Goal: Task Accomplishment & Management: Manage account settings

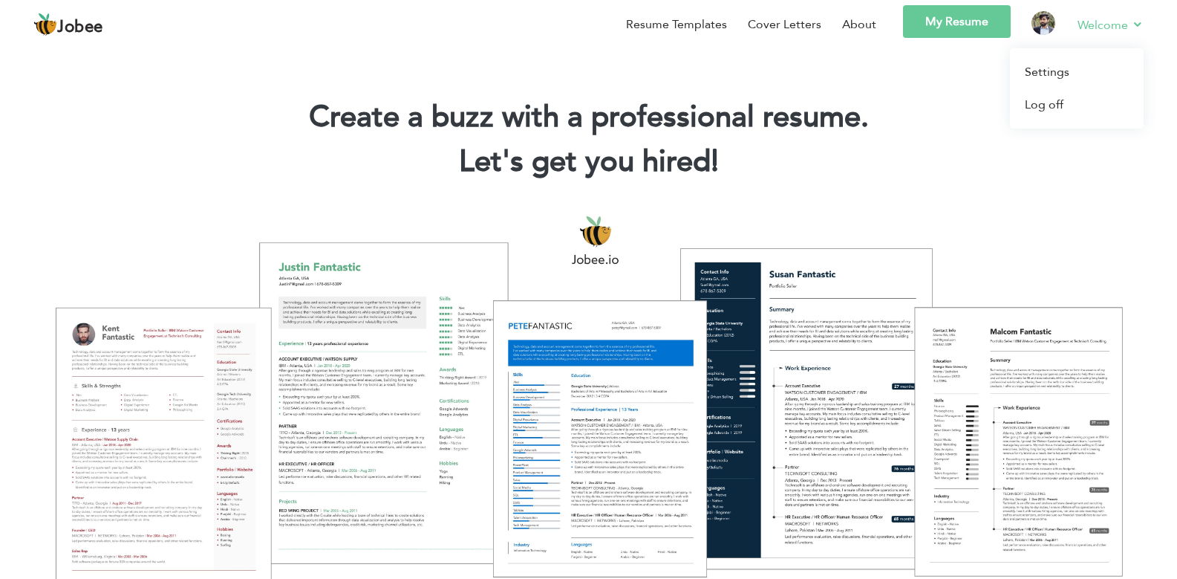
click at [1107, 27] on link "Welcome" at bounding box center [1111, 25] width 66 height 19
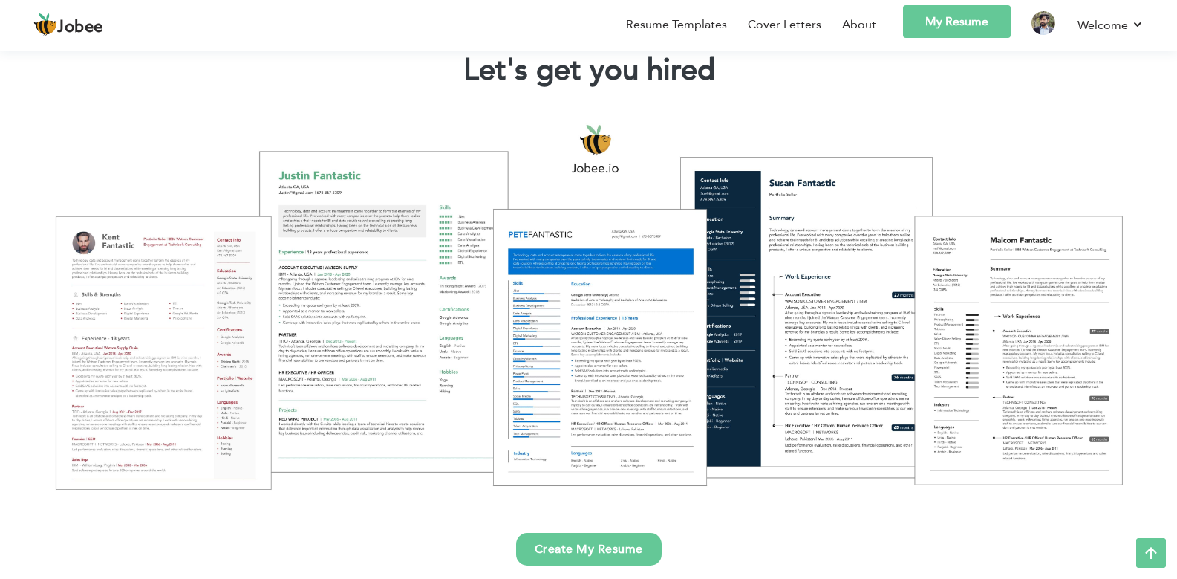
scroll to position [89, 0]
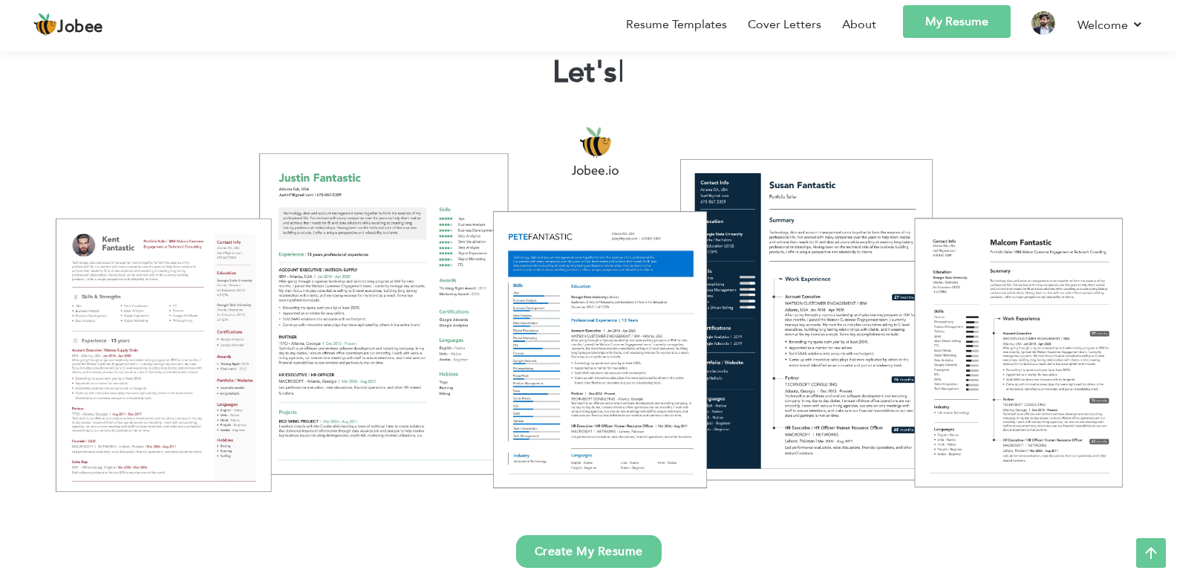
click at [963, 22] on link "My Resume" at bounding box center [957, 21] width 108 height 33
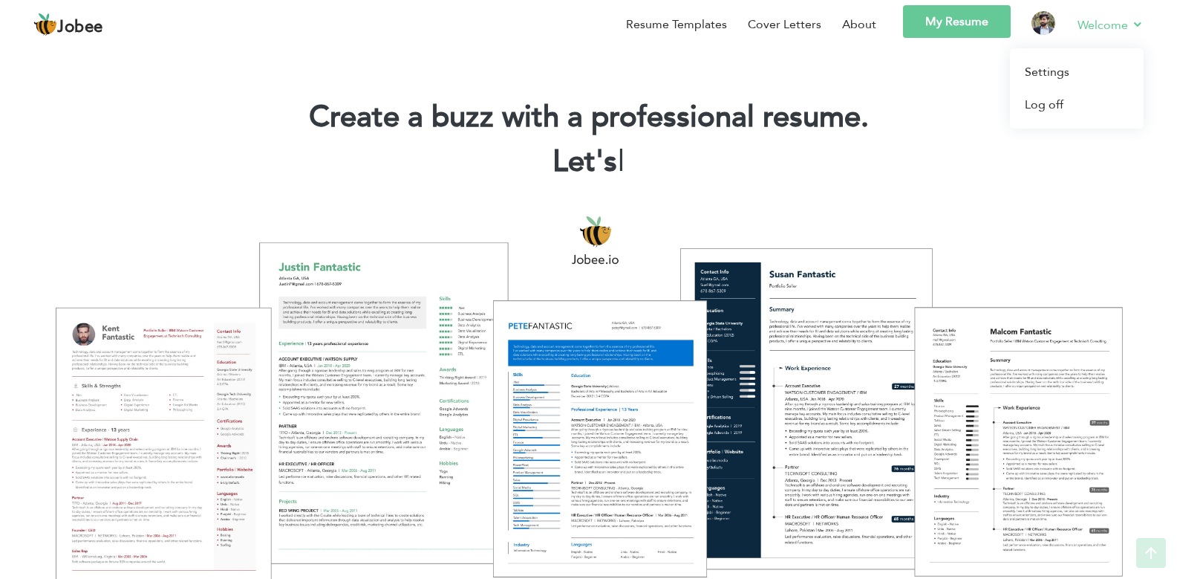
click at [1121, 29] on link "Welcome" at bounding box center [1111, 25] width 66 height 19
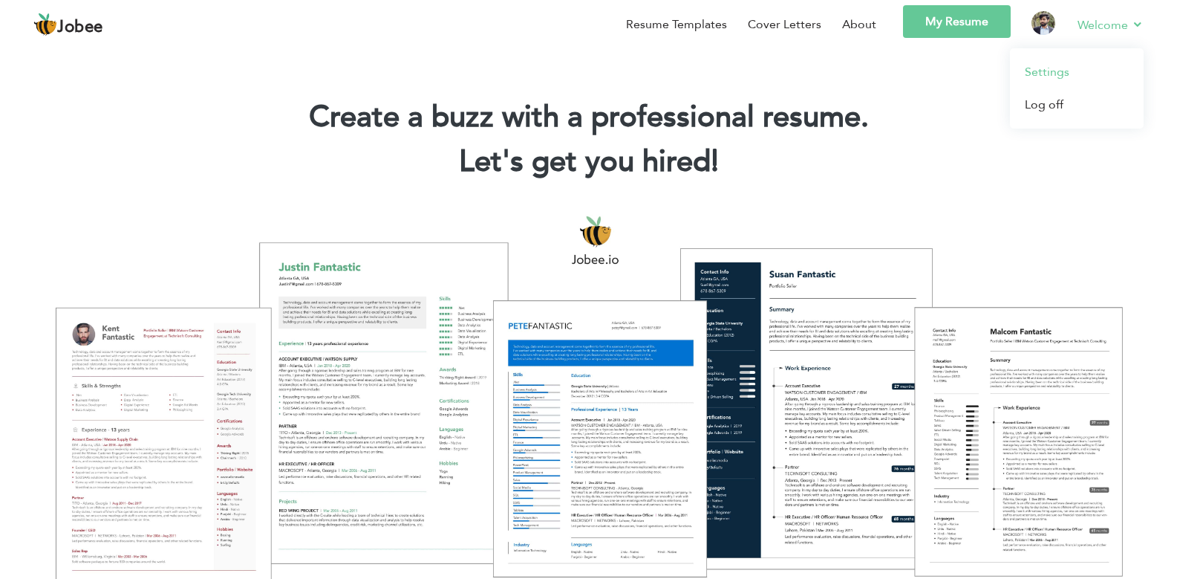
click at [1054, 77] on link "Settings" at bounding box center [1077, 72] width 134 height 33
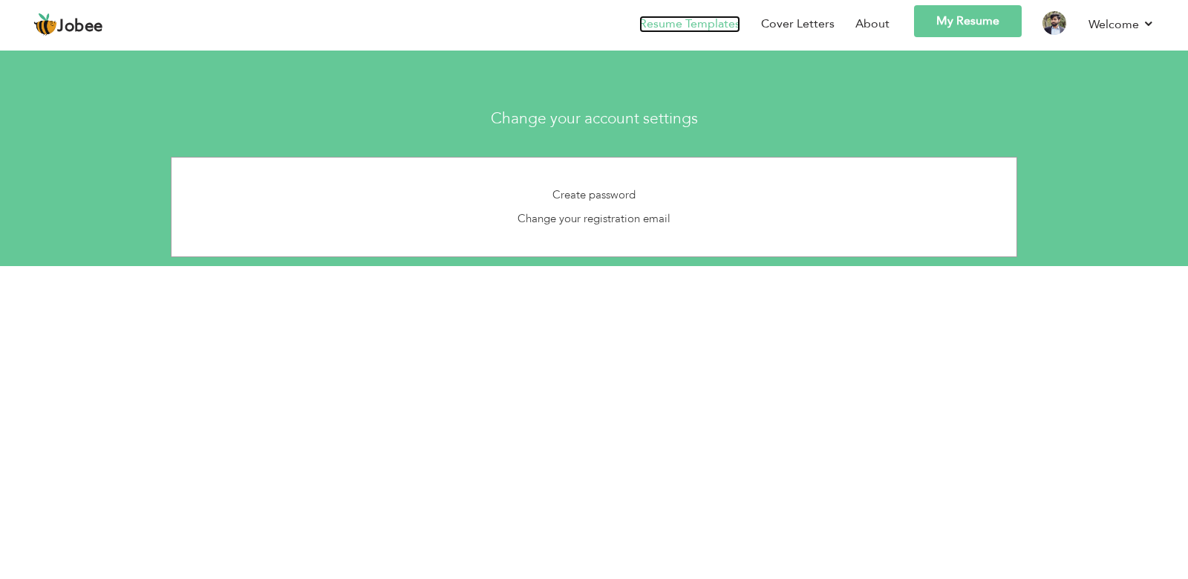
click at [709, 22] on link "Resume Templates" at bounding box center [689, 24] width 101 height 17
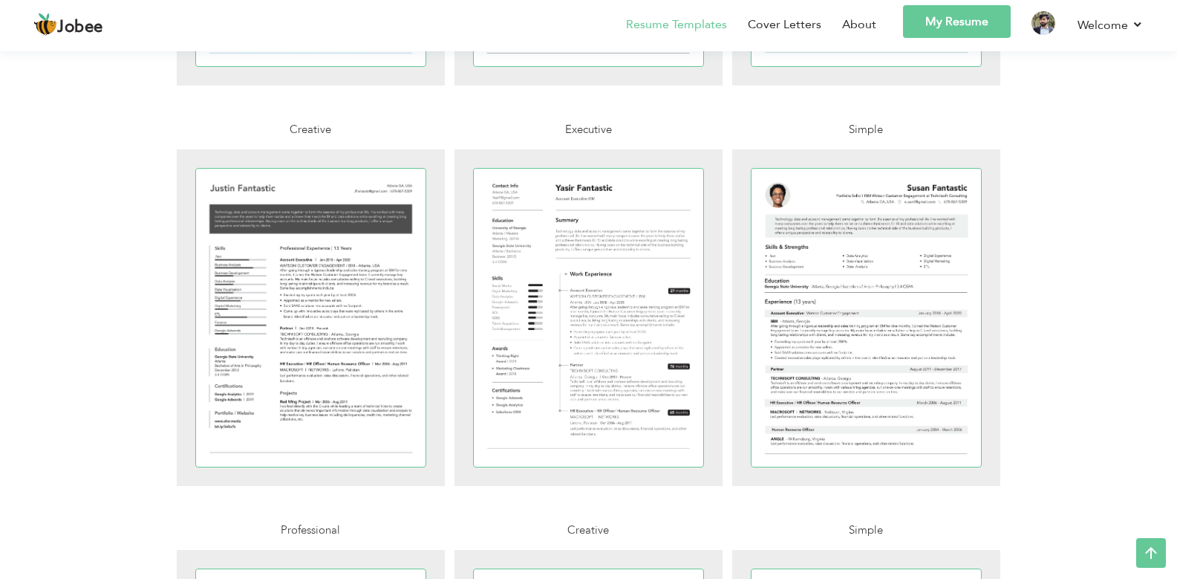
scroll to position [1426, 0]
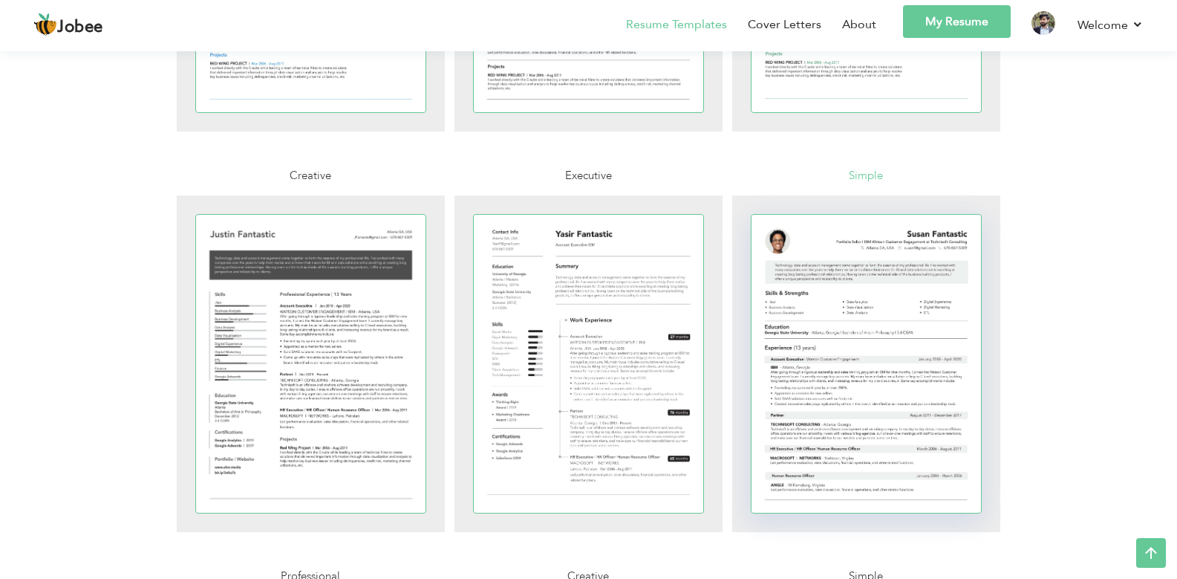
click at [803, 283] on div at bounding box center [867, 364] width 230 height 298
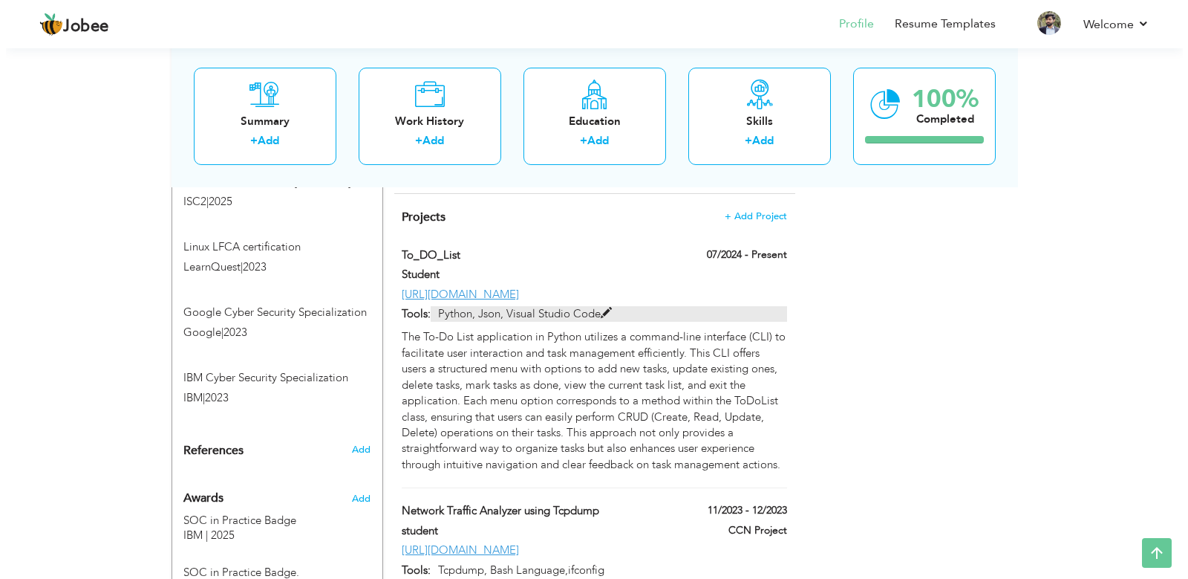
scroll to position [980, 0]
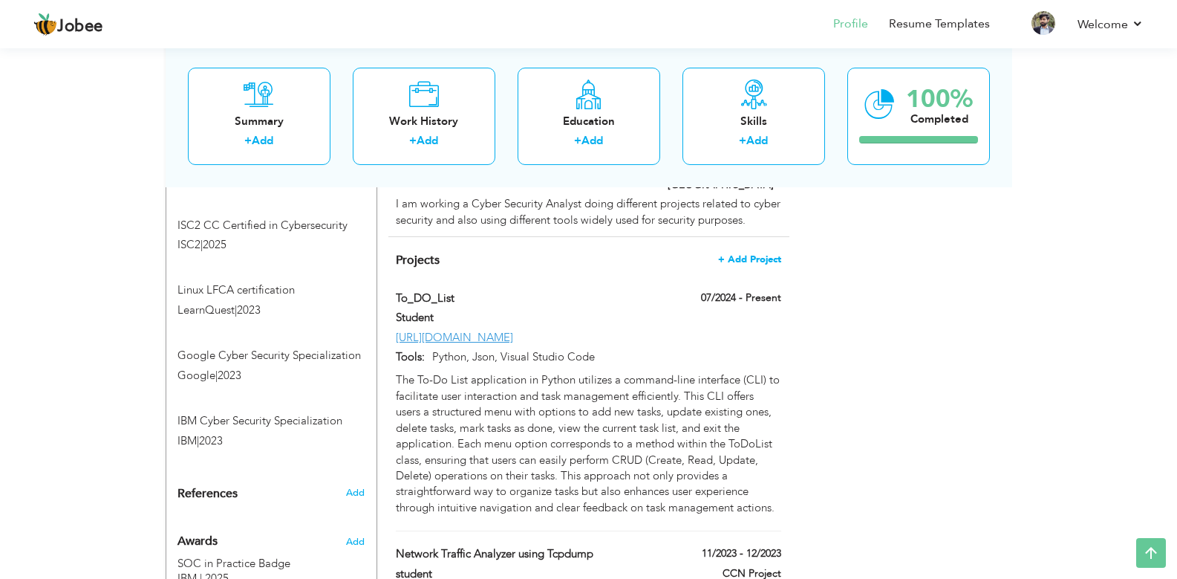
click at [735, 254] on span "+ Add Project" at bounding box center [749, 259] width 63 height 10
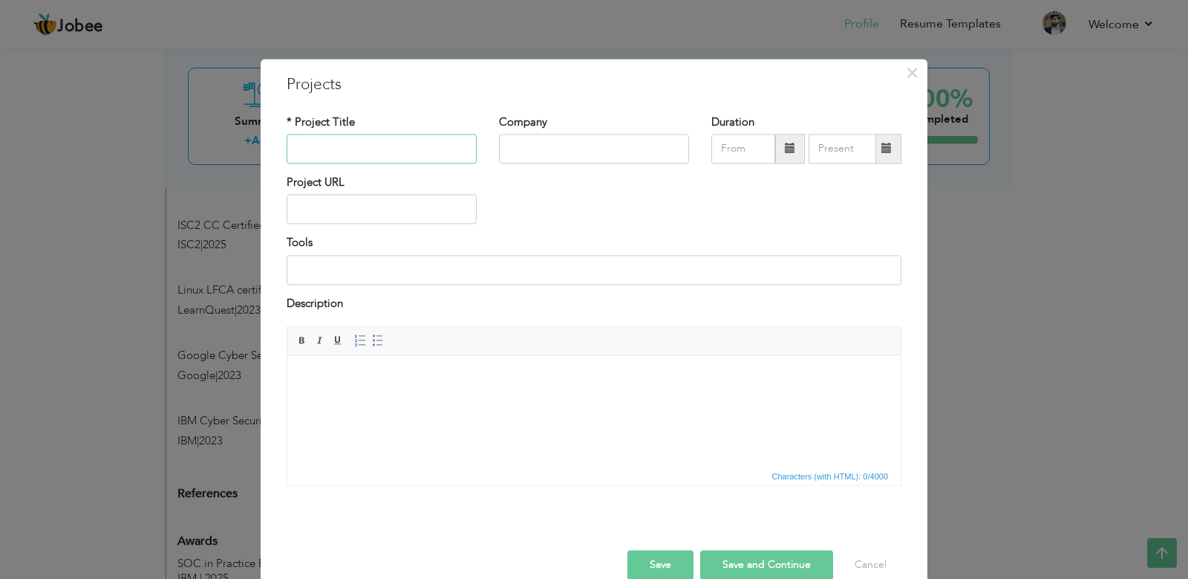
click at [416, 155] on input "text" at bounding box center [382, 149] width 190 height 30
click at [380, 150] on input "text" at bounding box center [382, 149] width 190 height 30
paste input "Deloitte Australia Cyber Job Simulation on Forage - [DATE]"
type input "Deloitte Australia Cyber Job Simulation on Forage - [DATE]"
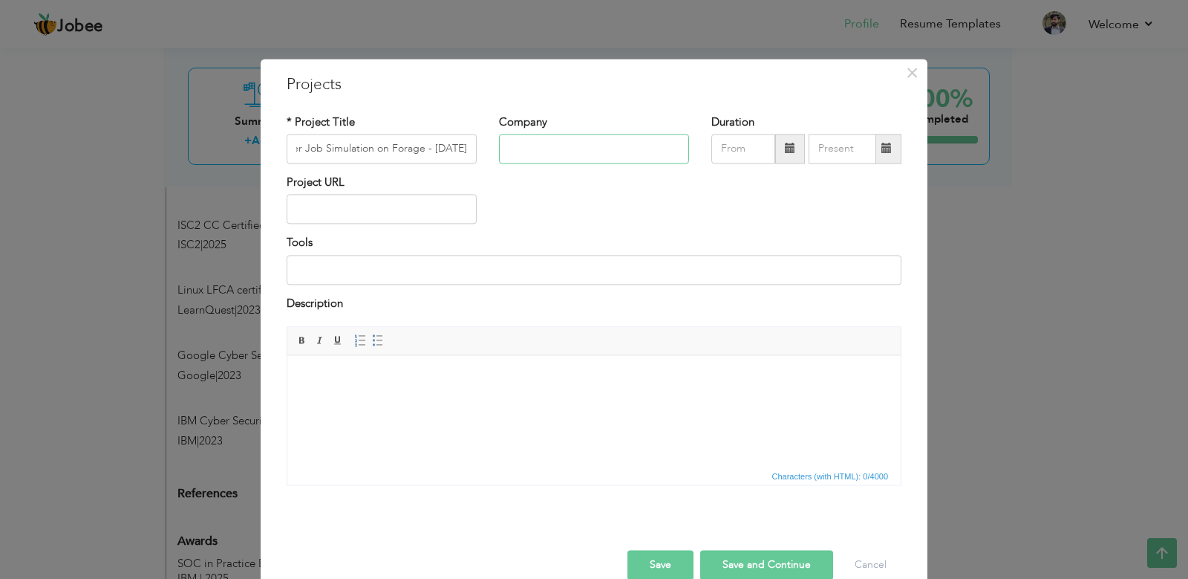
click at [550, 152] on input "text" at bounding box center [594, 149] width 190 height 30
type input "Deloitte"
click at [742, 156] on input "text" at bounding box center [744, 149] width 64 height 30
type input "09/2025"
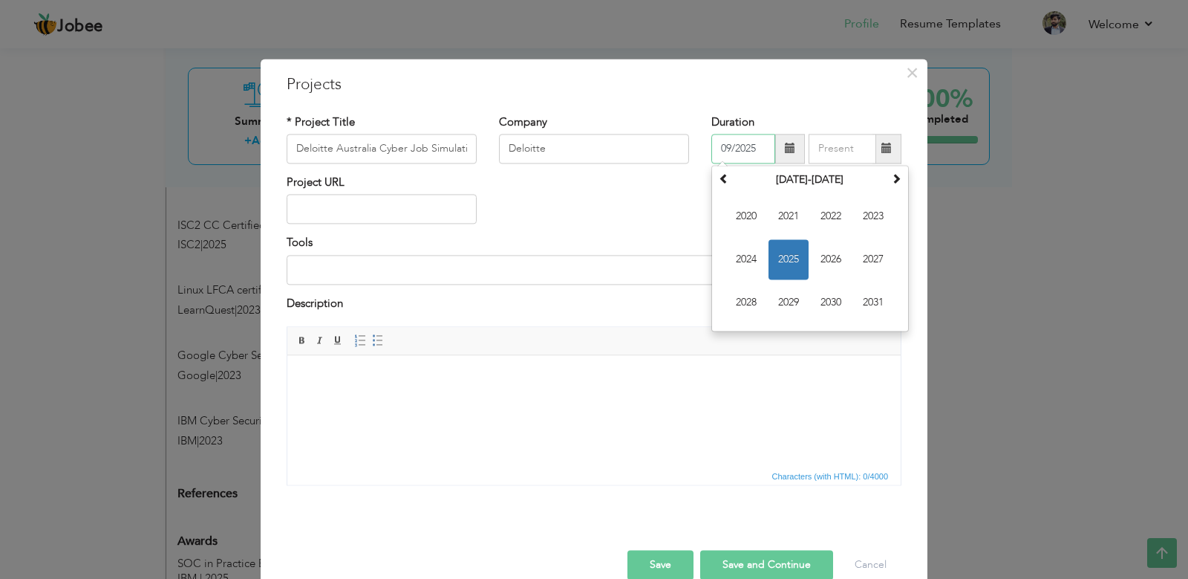
click at [786, 255] on span "2025" at bounding box center [789, 259] width 40 height 40
click at [735, 307] on span "Sep" at bounding box center [746, 302] width 40 height 40
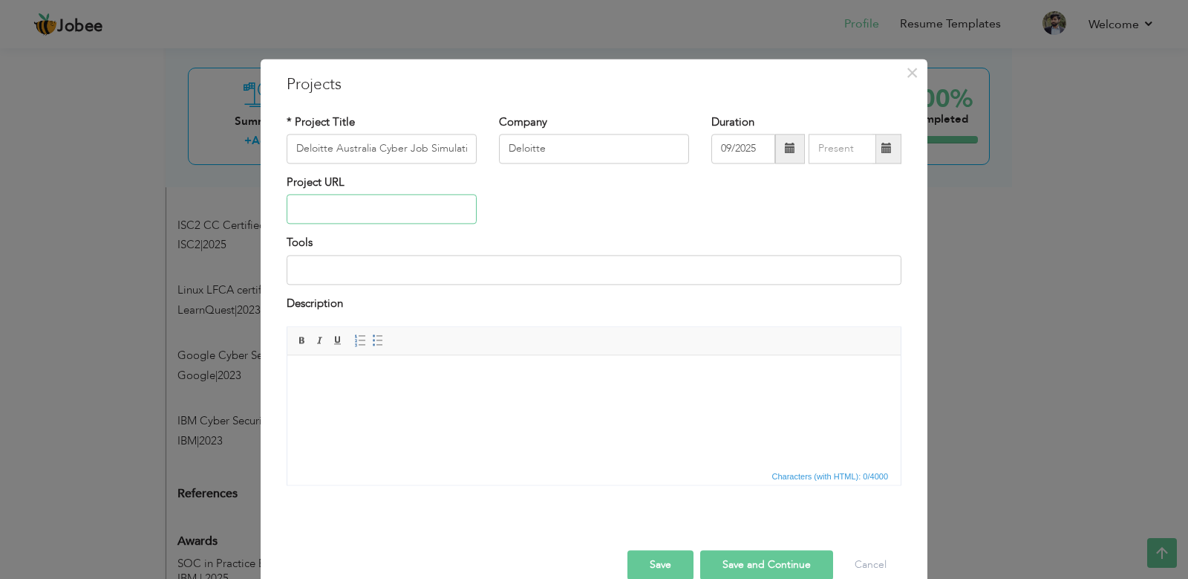
click at [417, 218] on input "text" at bounding box center [382, 210] width 190 height 30
click at [420, 273] on input at bounding box center [594, 270] width 615 height 30
click at [456, 400] on html at bounding box center [593, 377] width 613 height 45
click at [459, 385] on html at bounding box center [593, 377] width 613 height 45
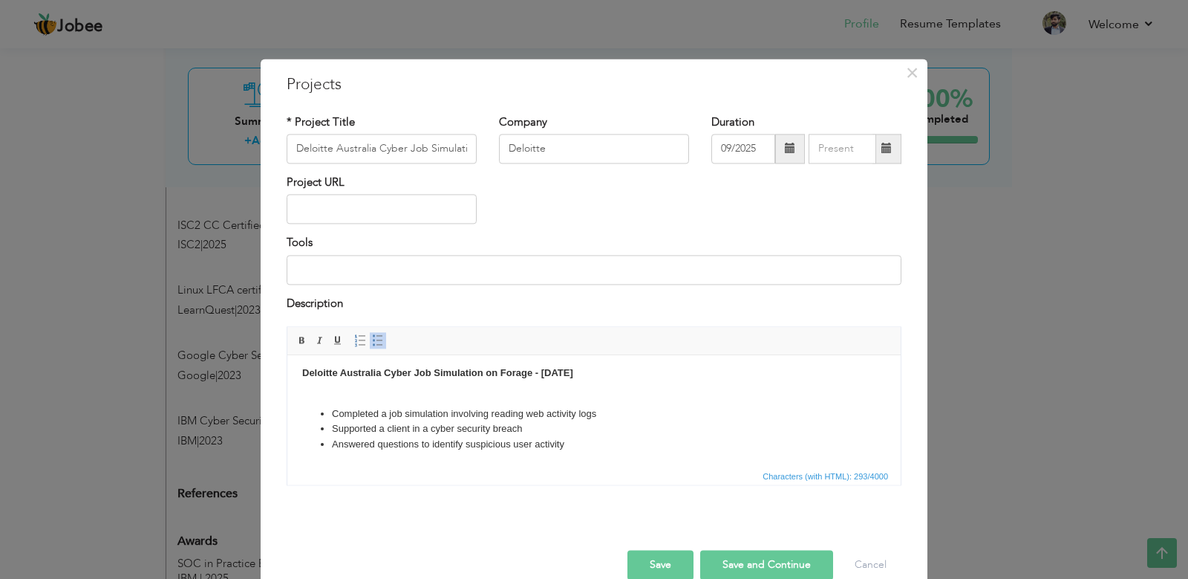
scroll to position [5, 0]
click at [462, 384] on body "Deloitte Australia Cyber Job Simulation on Forage - September 2025 Completed a …" at bounding box center [594, 408] width 584 height 87
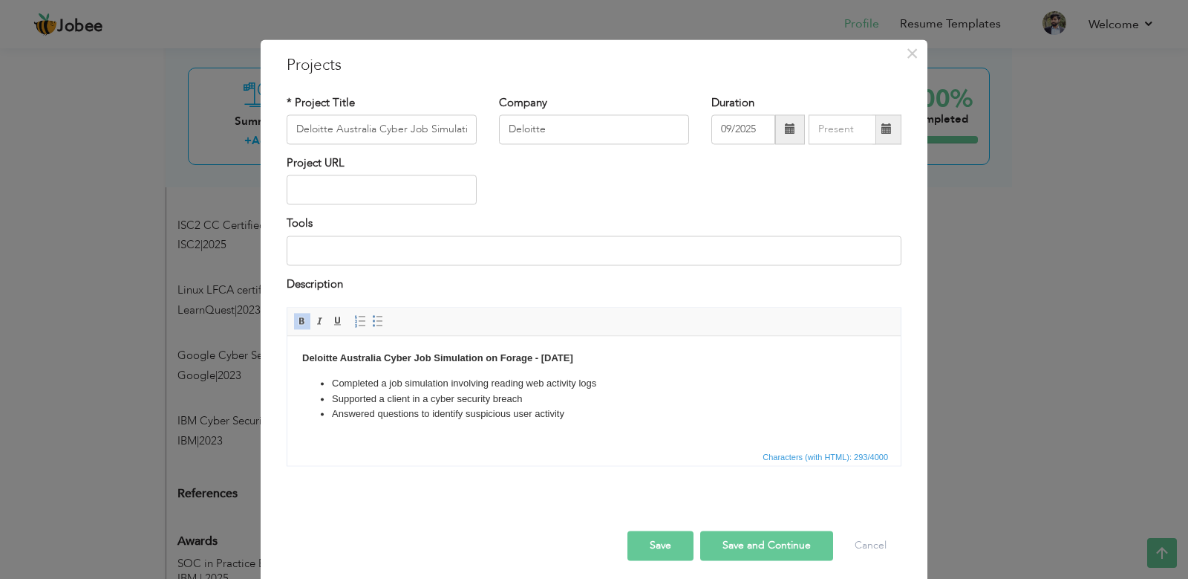
scroll to position [27, 0]
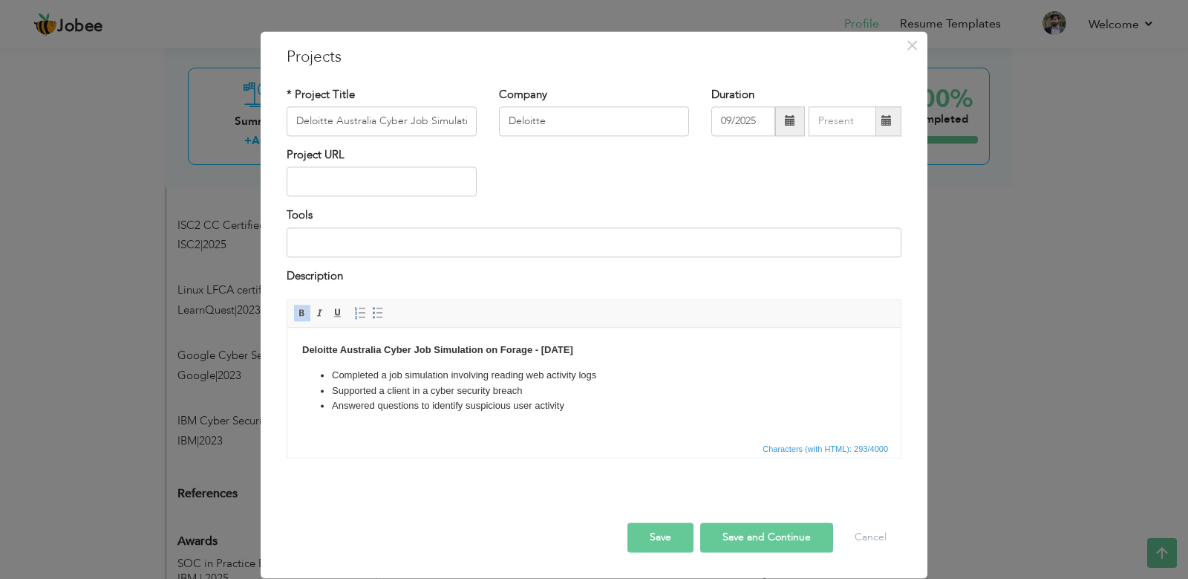
click at [758, 531] on button "Save and Continue" at bounding box center [766, 538] width 133 height 30
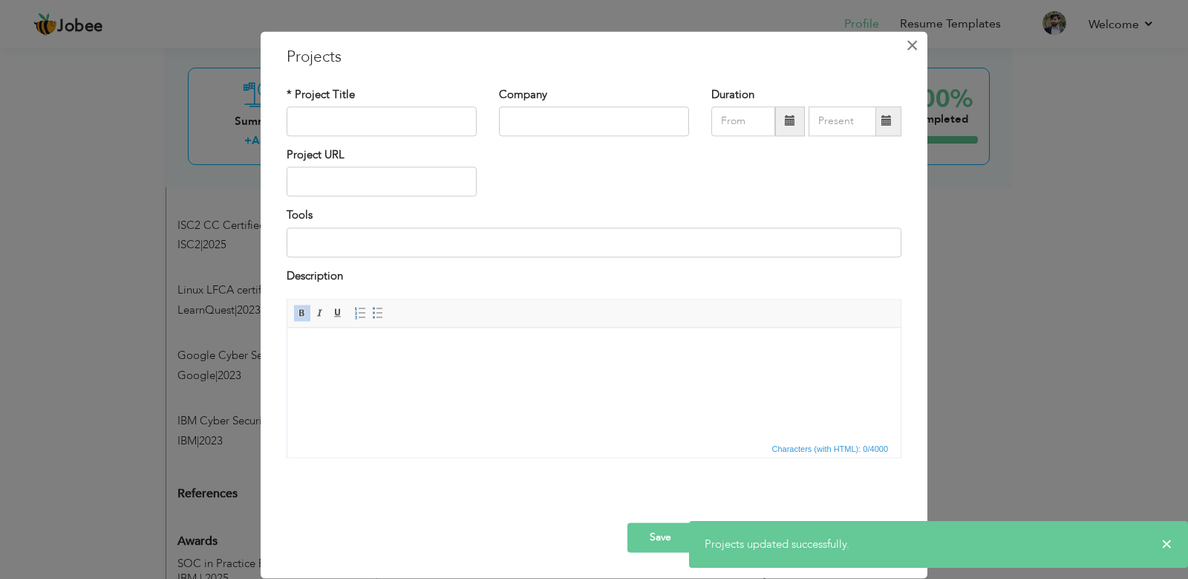
click at [906, 48] on span "×" at bounding box center [912, 45] width 13 height 27
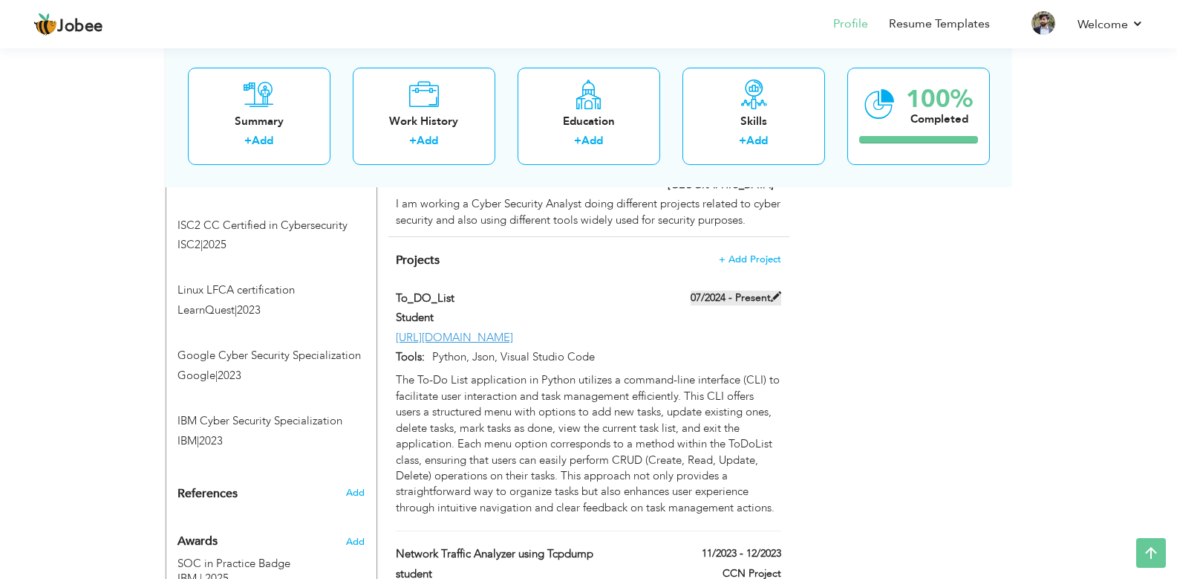
click at [774, 291] on span at bounding box center [776, 296] width 10 height 10
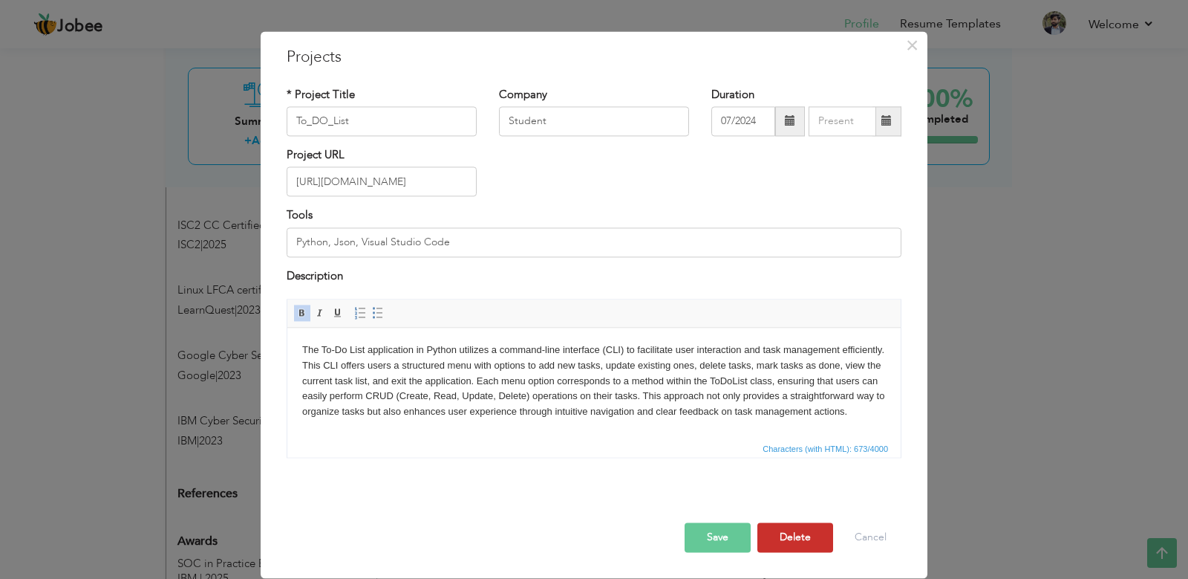
click at [789, 537] on button "Delete" at bounding box center [796, 538] width 76 height 30
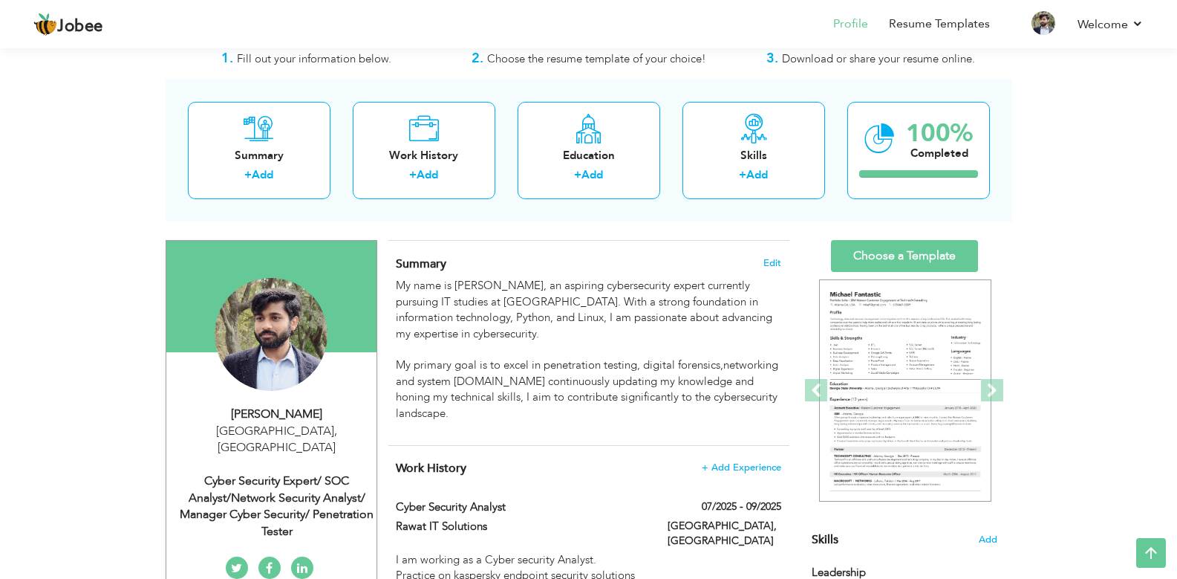
scroll to position [0, 0]
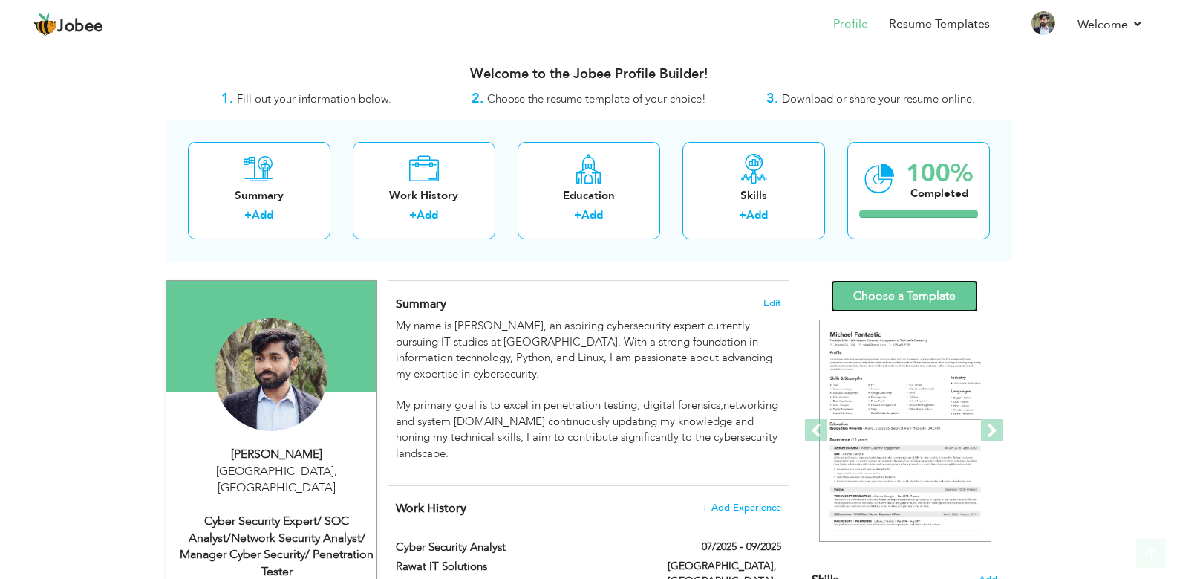
click at [903, 290] on link "Choose a Template" at bounding box center [904, 296] width 147 height 32
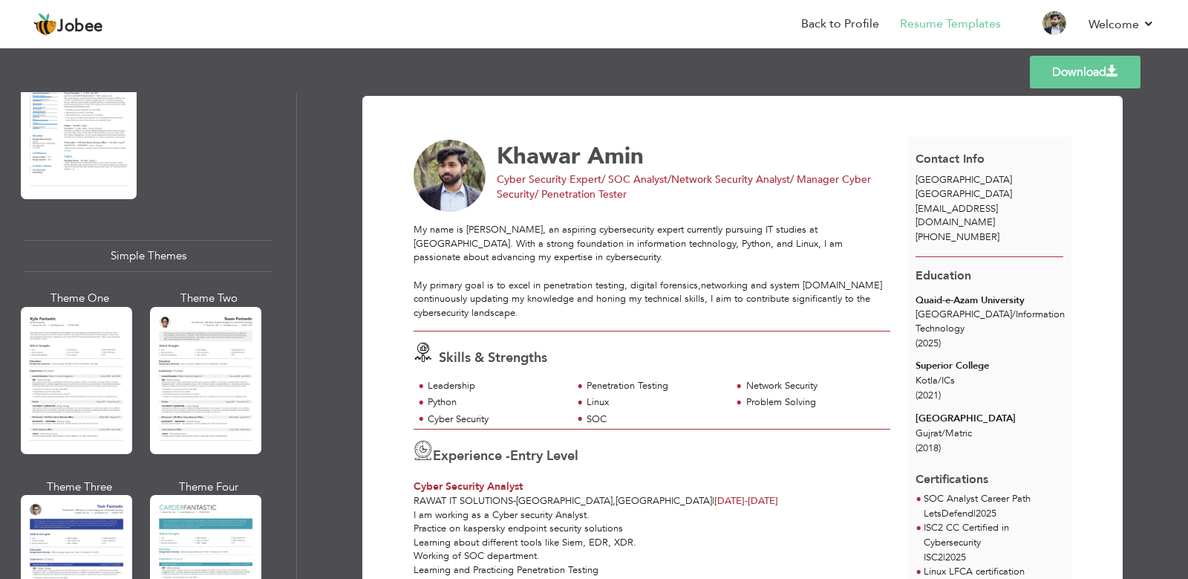
scroll to position [2542, 0]
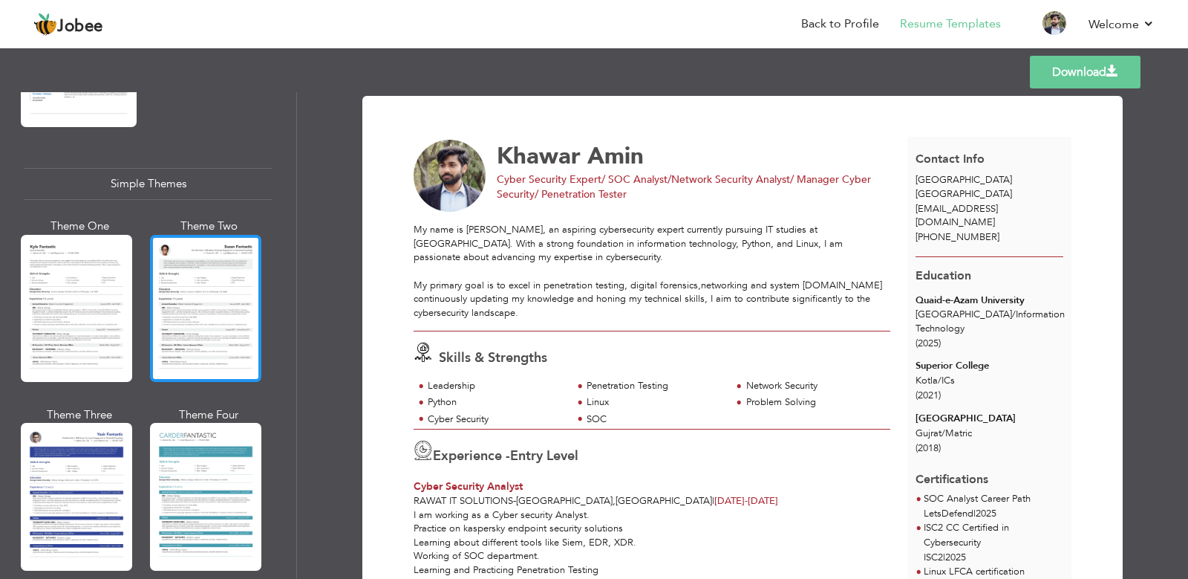
click at [186, 316] on div at bounding box center [205, 308] width 111 height 147
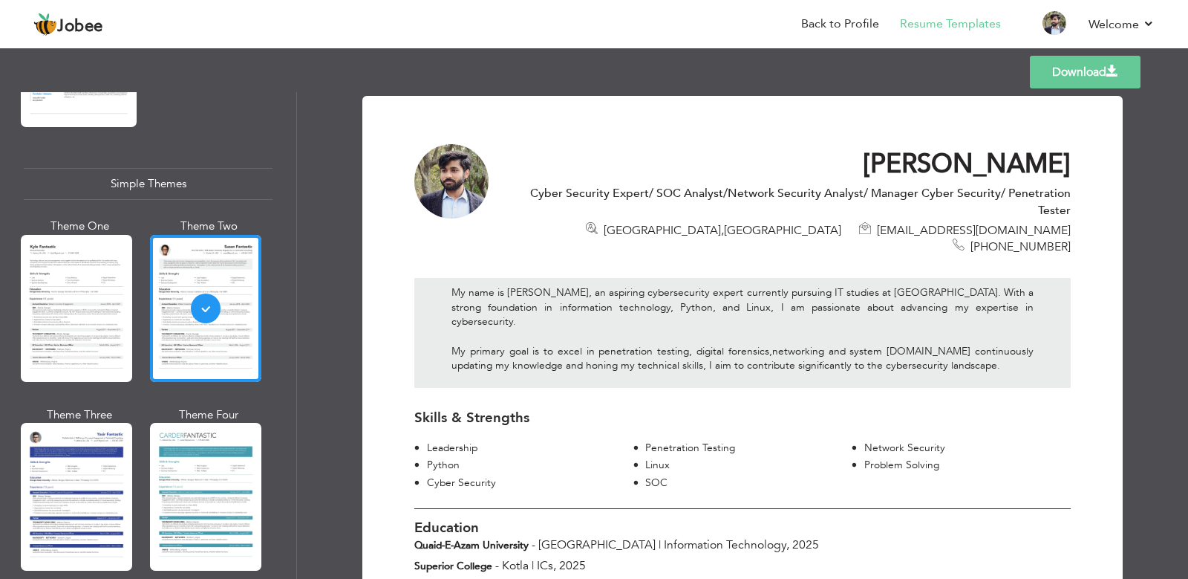
click at [1104, 68] on link "Download" at bounding box center [1085, 72] width 111 height 33
